Goal: Find specific page/section: Find specific page/section

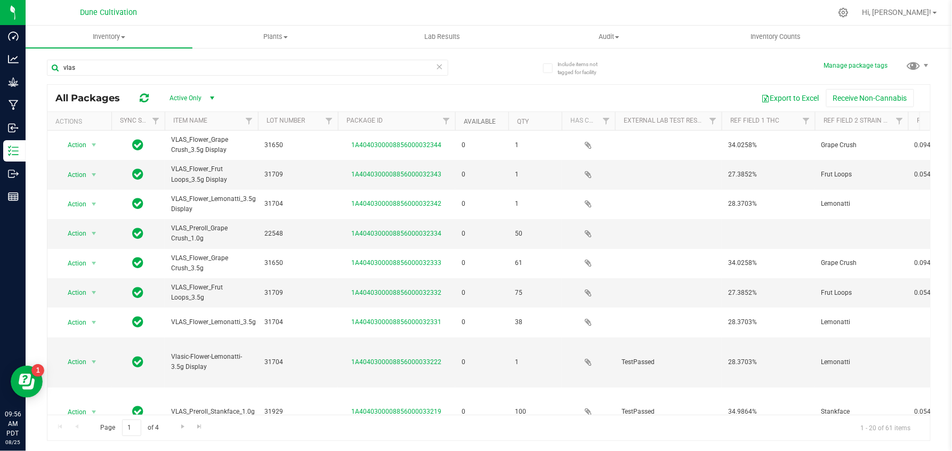
click at [481, 123] on link "Available" at bounding box center [480, 121] width 32 height 7
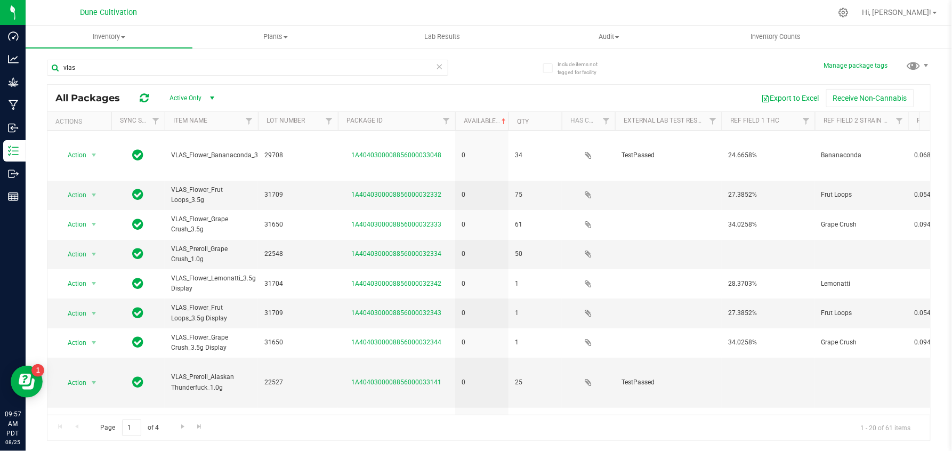
click at [475, 116] on th "Available" at bounding box center [481, 121] width 53 height 19
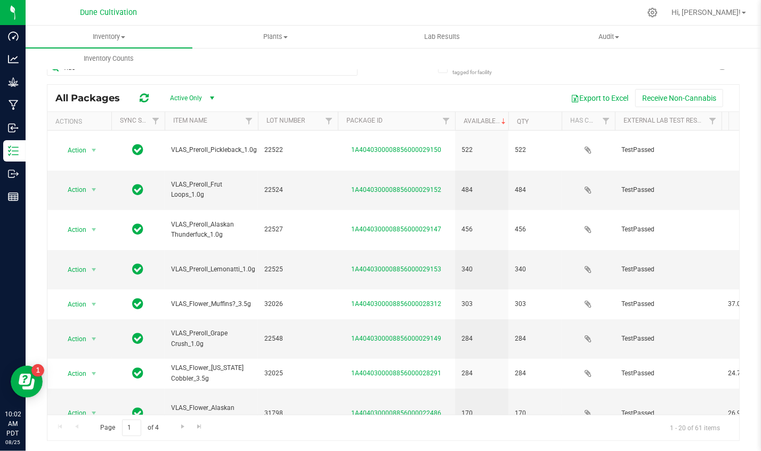
click at [47, 18] on div "Dune Cultivation" at bounding box center [109, 12] width 156 height 17
